Goal: Task Accomplishment & Management: Manage account settings

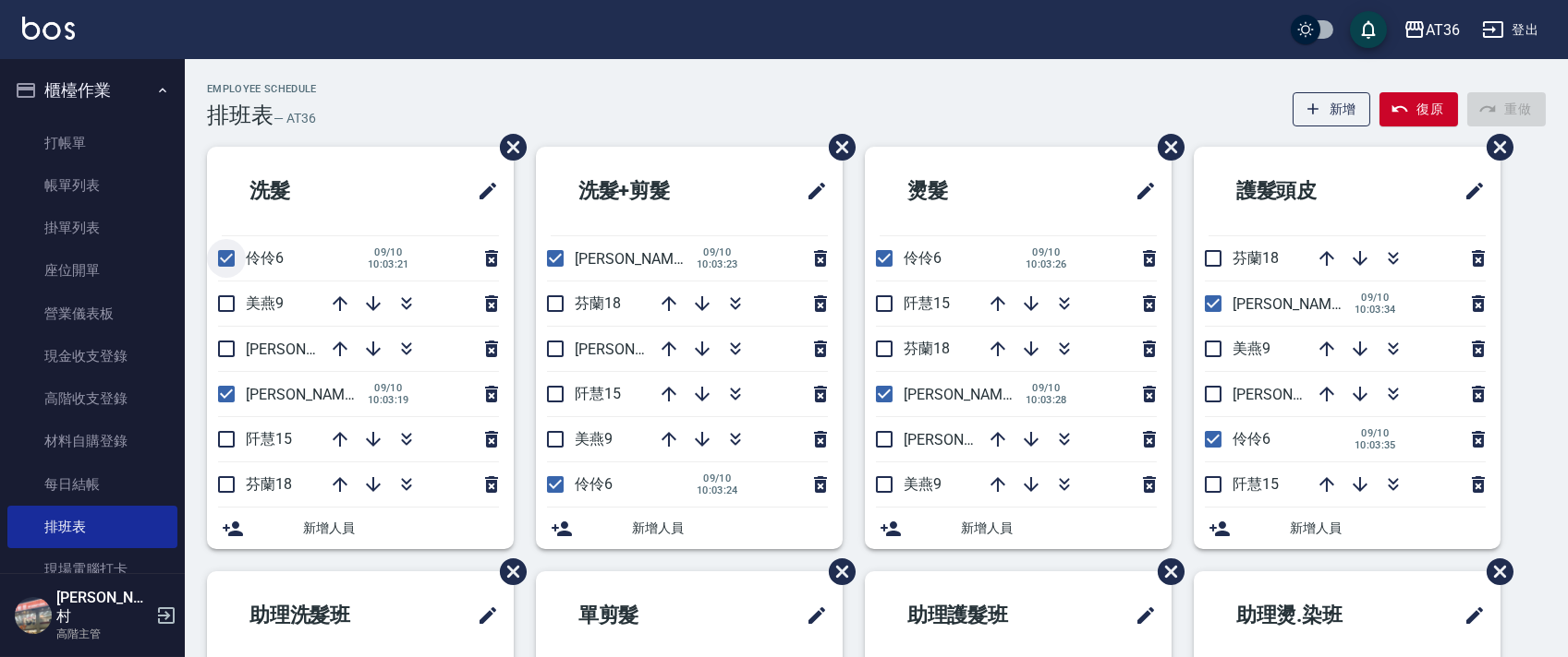
click at [216, 247] on input "checkbox" at bounding box center [226, 259] width 39 height 39
checkbox input "false"
click at [551, 485] on input "checkbox" at bounding box center [556, 485] width 39 height 39
checkbox input "false"
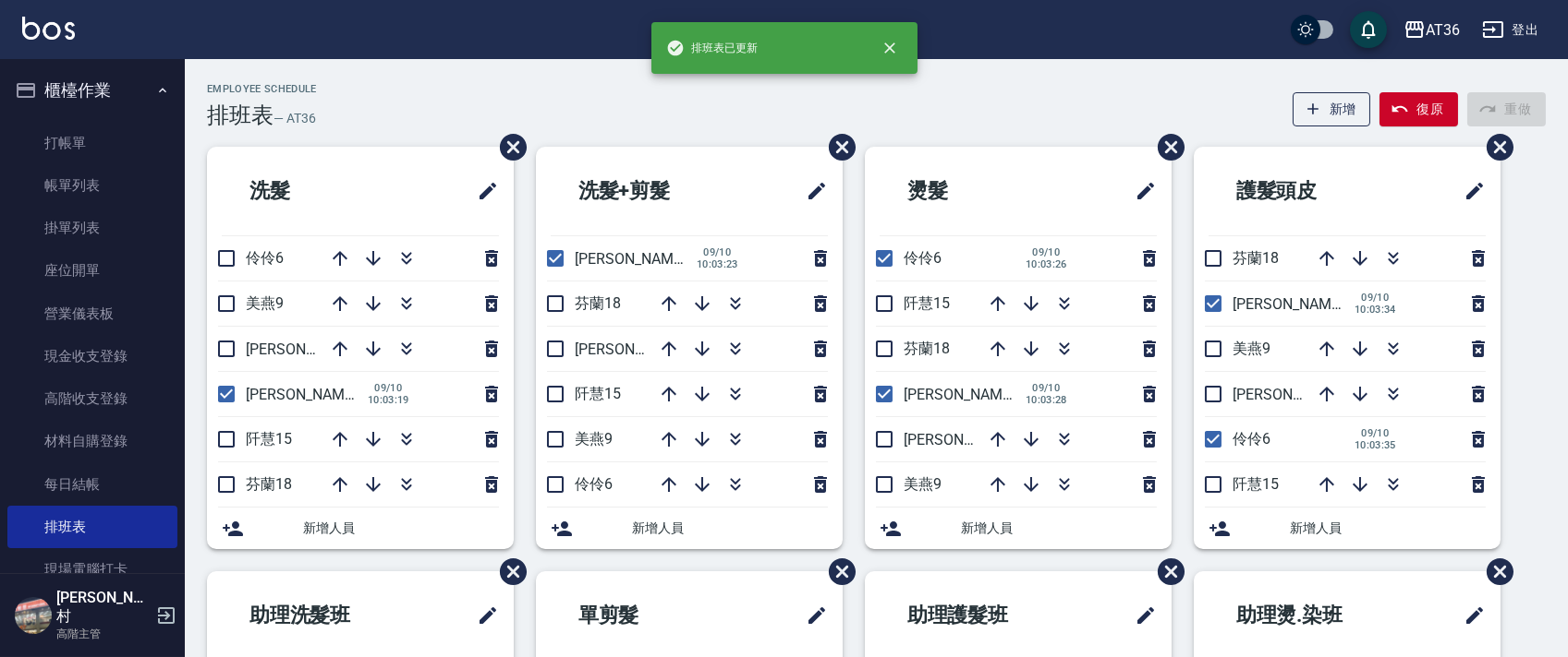
drag, startPoint x: 883, startPoint y: 257, endPoint x: 992, endPoint y: 347, distance: 141.4
click at [883, 257] on input "checkbox" at bounding box center [884, 259] width 39 height 39
checkbox input "false"
click at [1218, 438] on input "checkbox" at bounding box center [1213, 439] width 39 height 39
checkbox input "false"
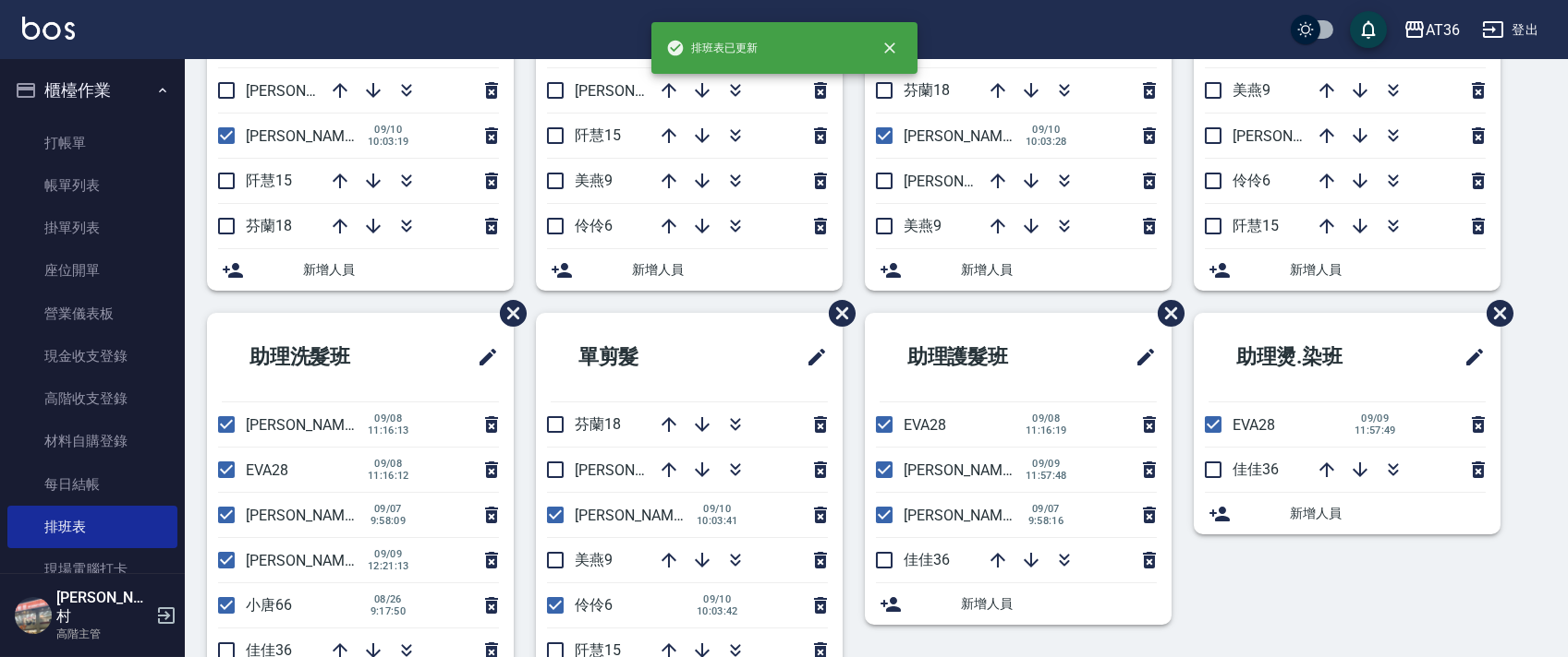
scroll to position [346, 0]
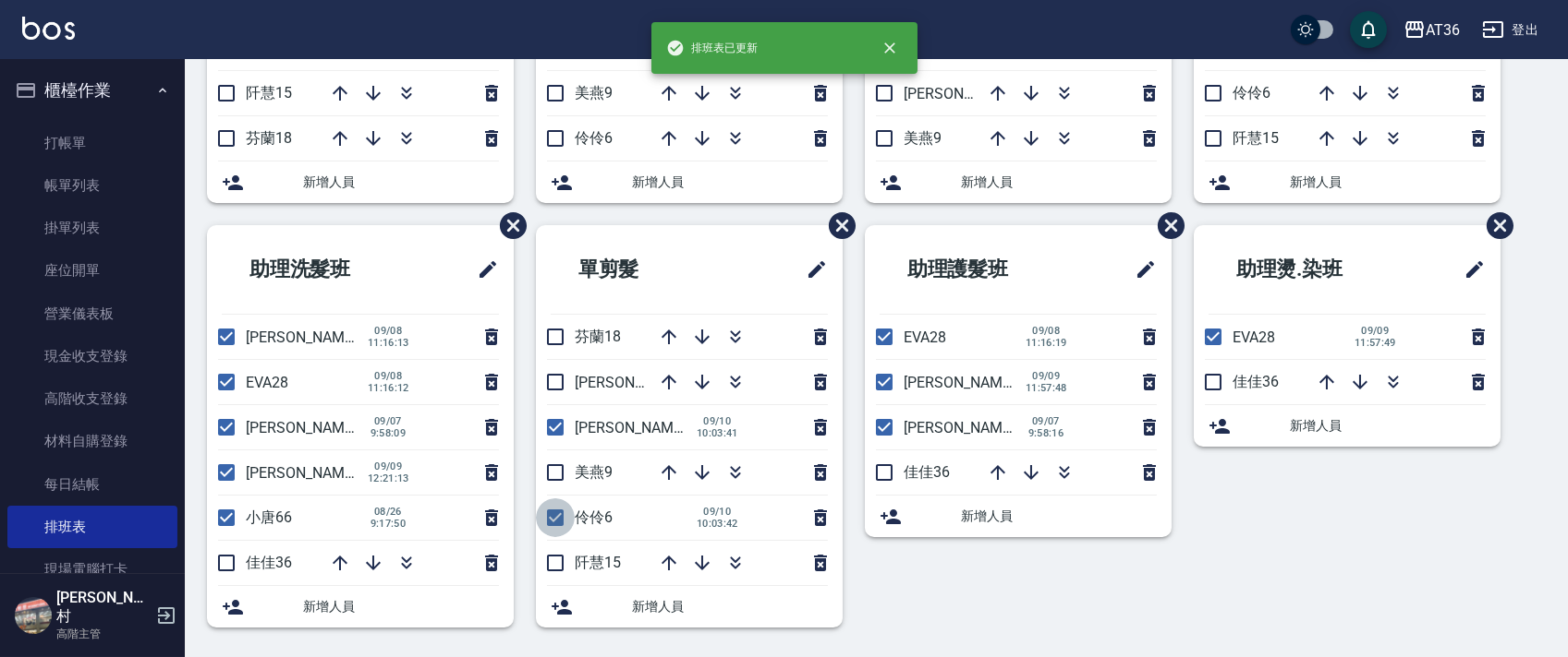
click at [552, 518] on input "checkbox" at bounding box center [556, 517] width 39 height 39
checkbox input "false"
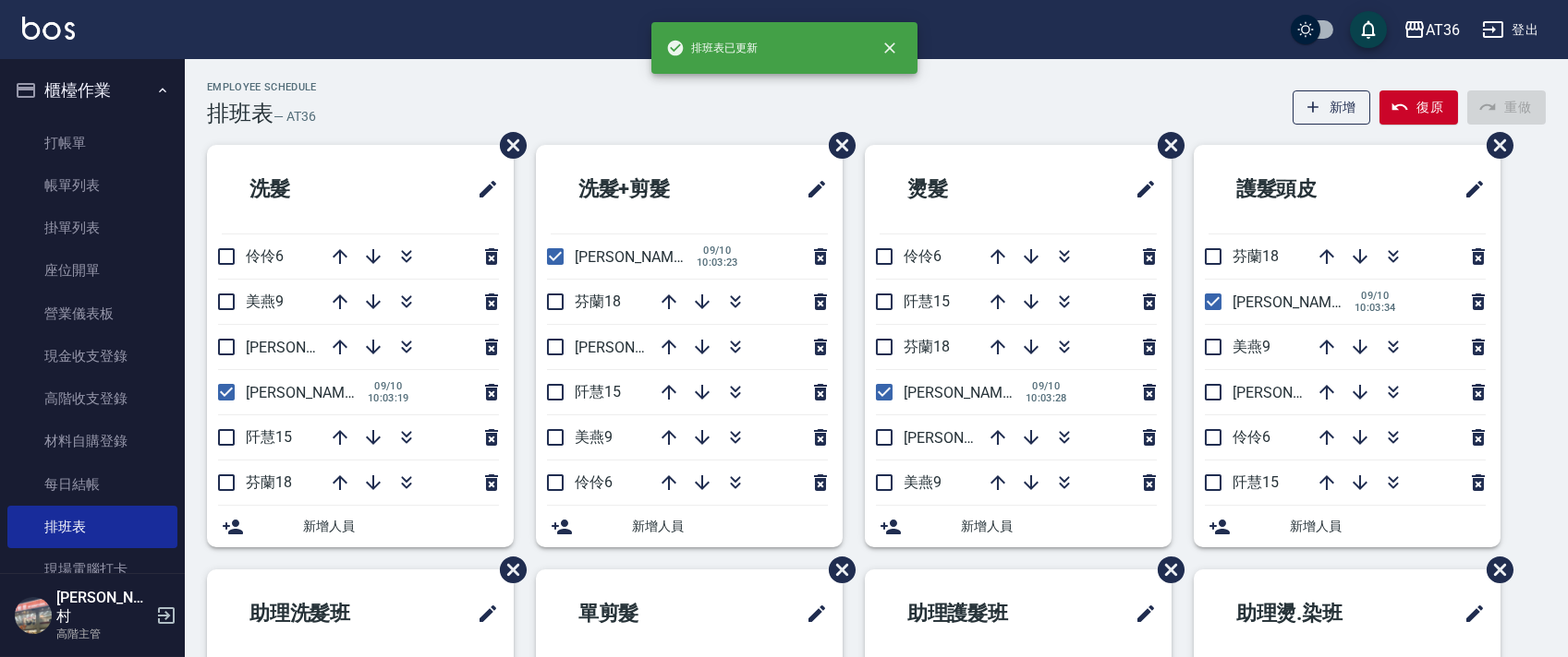
scroll to position [0, 0]
